Goal: Check status: Check status

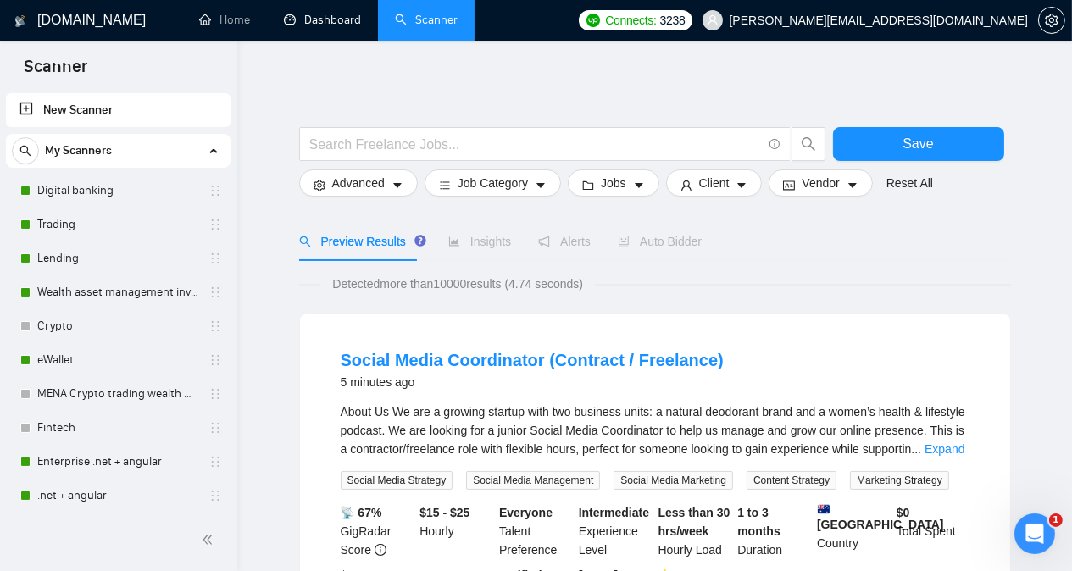
click at [327, 20] on link "Dashboard" at bounding box center [322, 20] width 77 height 14
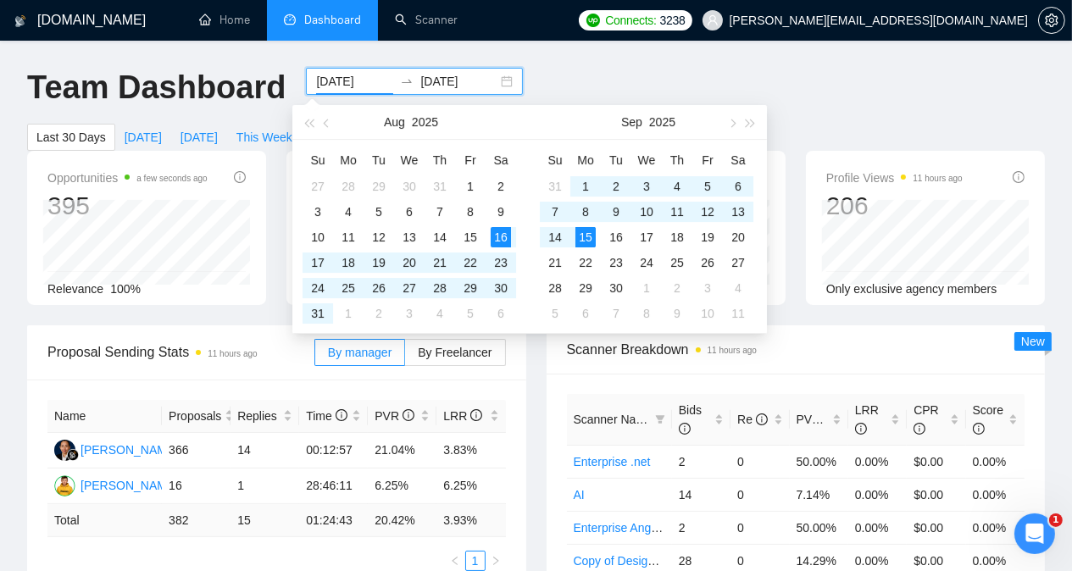
click at [340, 79] on input "[DATE]" at bounding box center [354, 81] width 77 height 19
type input "[DATE]"
click at [707, 213] on div "12" at bounding box center [708, 212] width 20 height 20
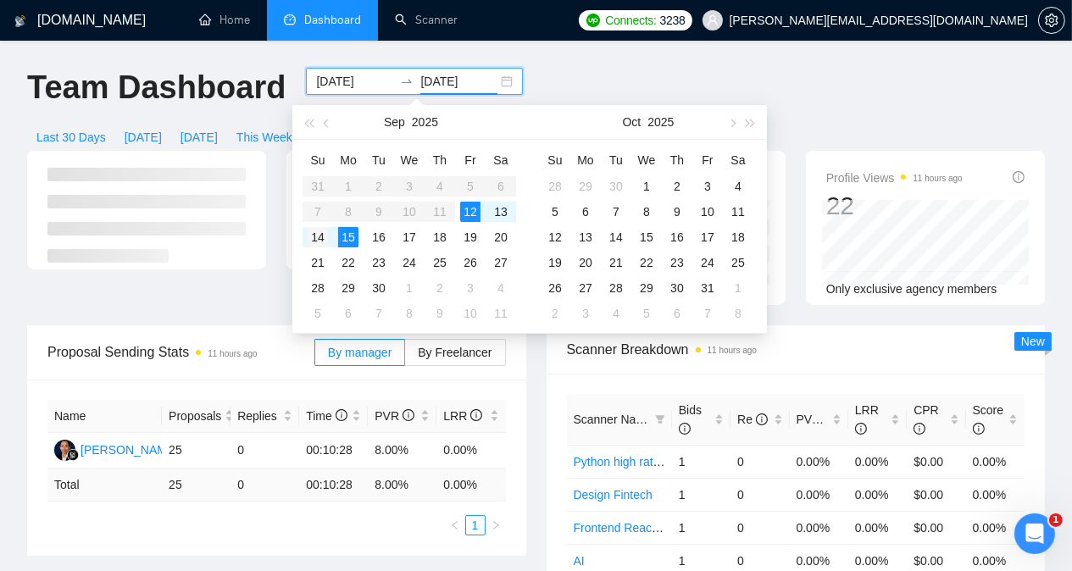
type input "[DATE]"
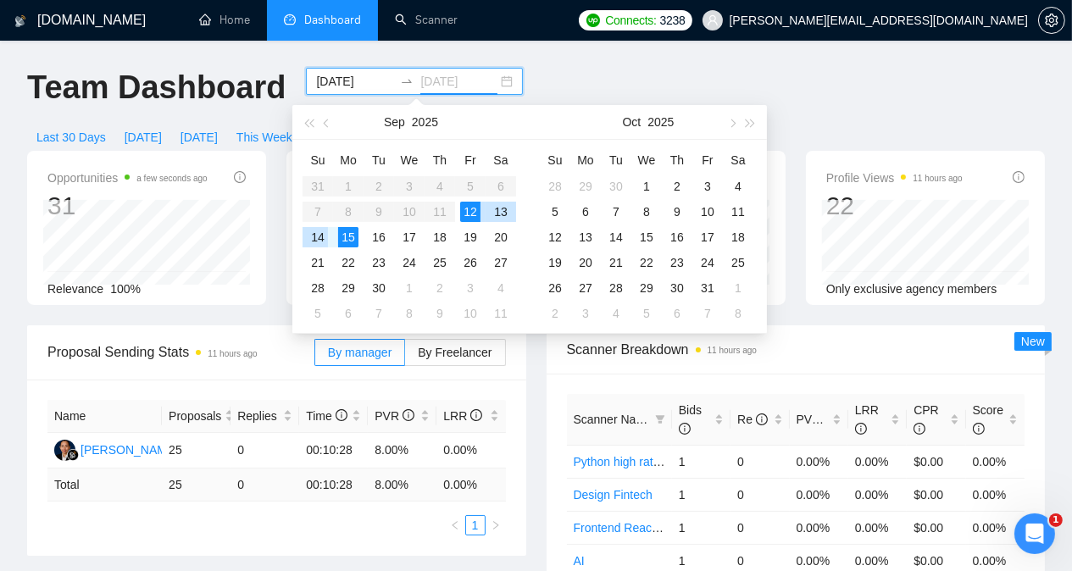
click at [320, 235] on div "14" at bounding box center [318, 237] width 20 height 20
